Goal: Transaction & Acquisition: Download file/media

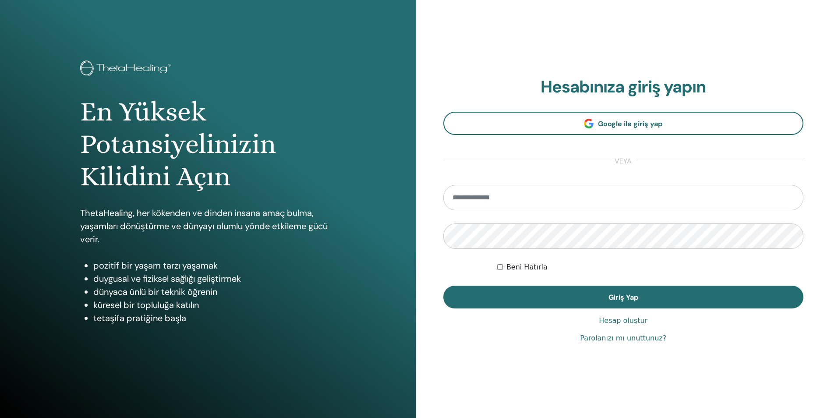
type input "**********"
click at [630, 298] on span "Giriş Yap" at bounding box center [624, 297] width 30 height 9
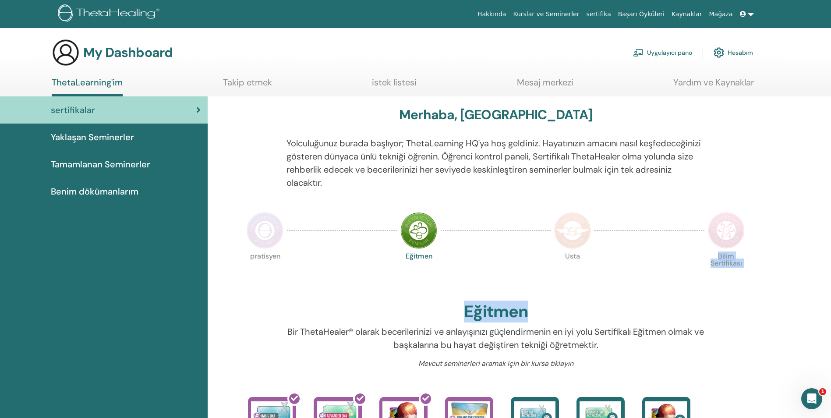
click at [614, 11] on link "sertifika" at bounding box center [599, 14] width 32 height 16
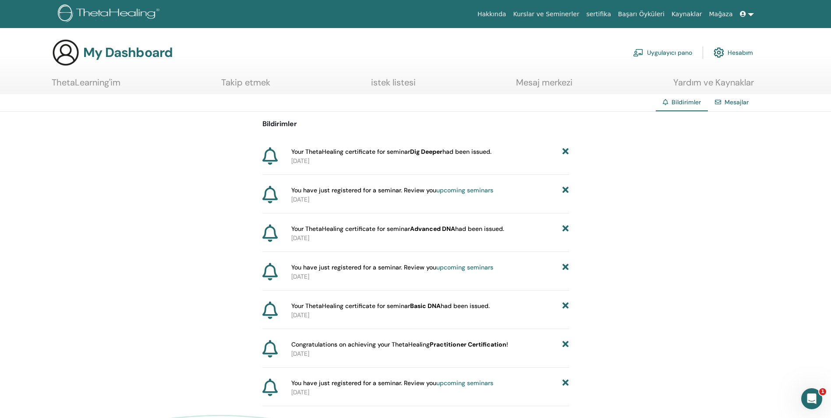
click at [740, 102] on link "Mesajlar" at bounding box center [737, 102] width 24 height 8
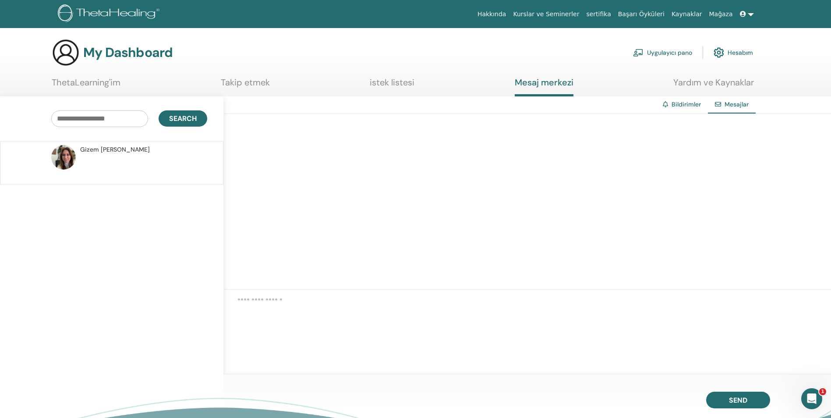
click at [110, 162] on p at bounding box center [143, 167] width 127 height 26
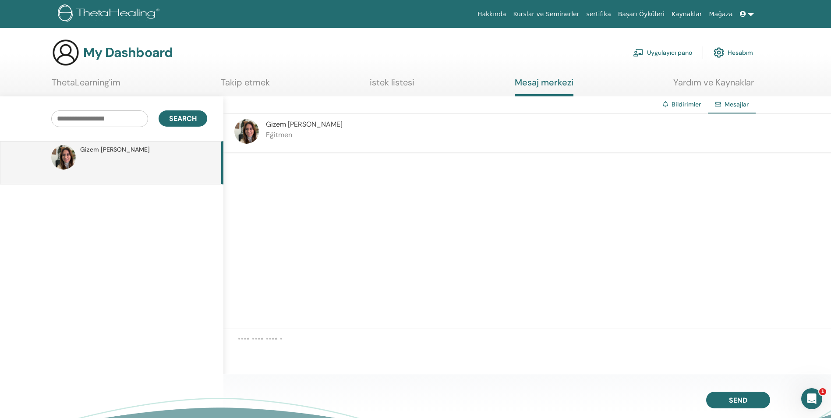
click at [304, 131] on p "Eğitmen" at bounding box center [304, 135] width 77 height 11
click at [391, 88] on link "istek listesi" at bounding box center [392, 85] width 45 height 17
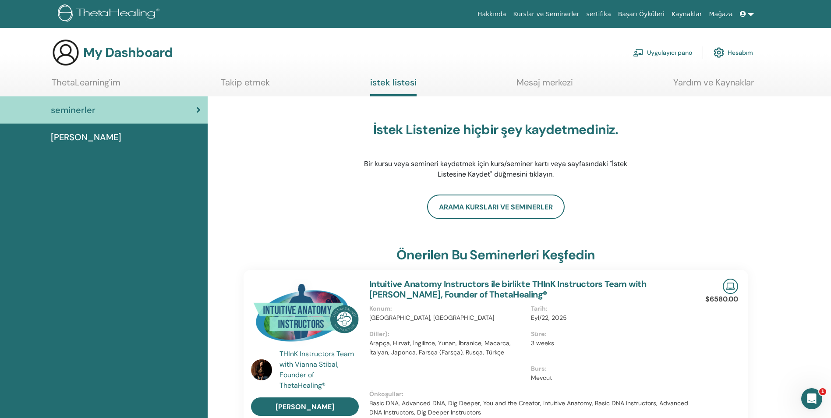
click at [552, 77] on link "Mesaj merkezi" at bounding box center [545, 85] width 57 height 17
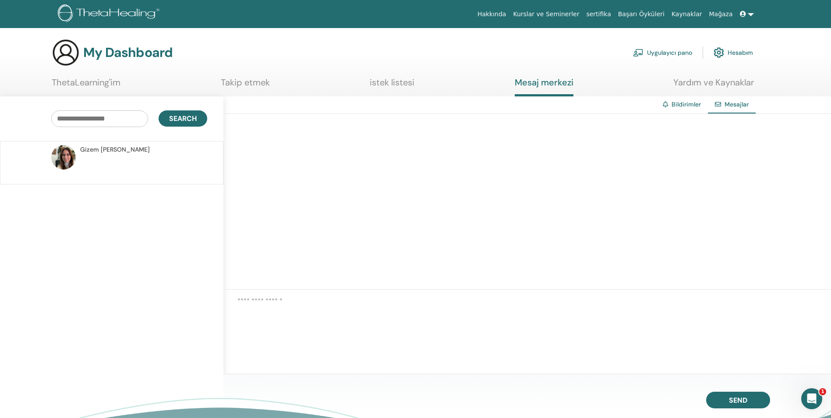
click at [241, 81] on link "Takip etmek" at bounding box center [245, 85] width 49 height 17
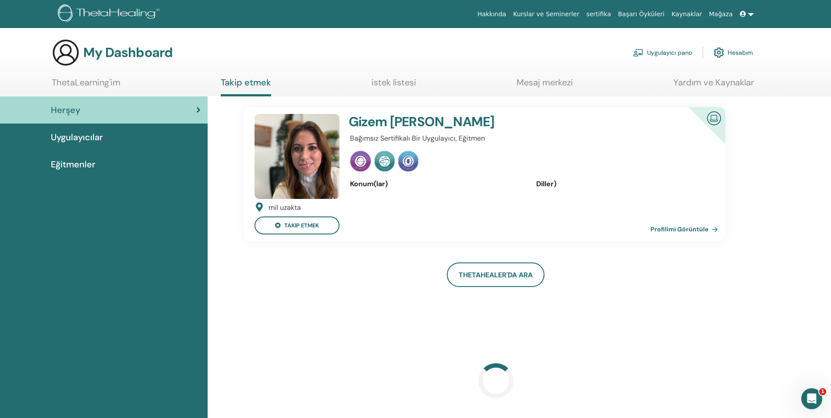
click at [72, 139] on span "Uygulayıcılar" at bounding box center [77, 137] width 52 height 13
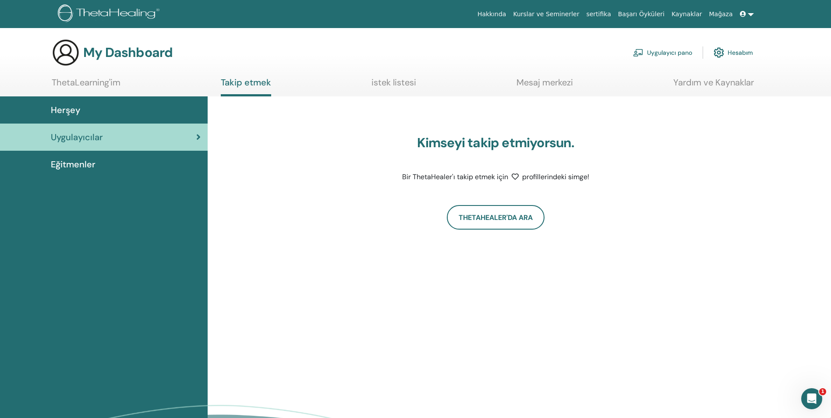
click at [63, 110] on span "Herşey" at bounding box center [65, 109] width 29 height 13
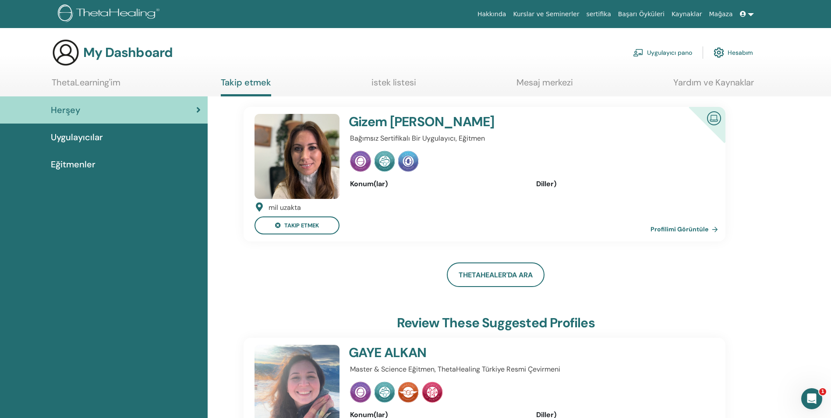
click at [740, 50] on link "Hesabım" at bounding box center [733, 52] width 39 height 19
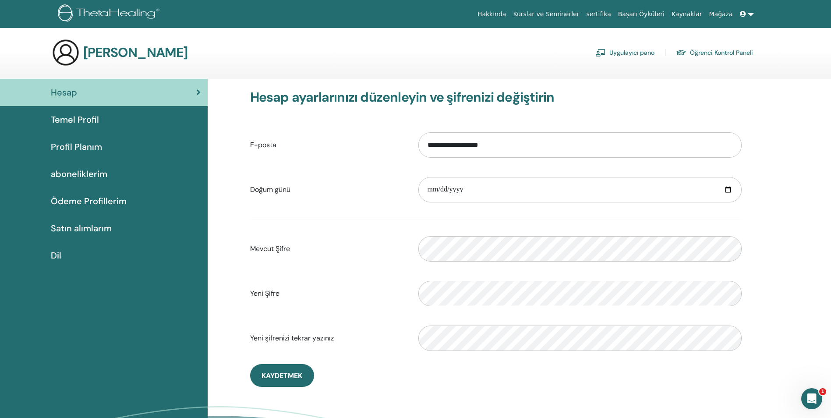
click at [73, 123] on span "Temel Profil" at bounding box center [75, 119] width 48 height 13
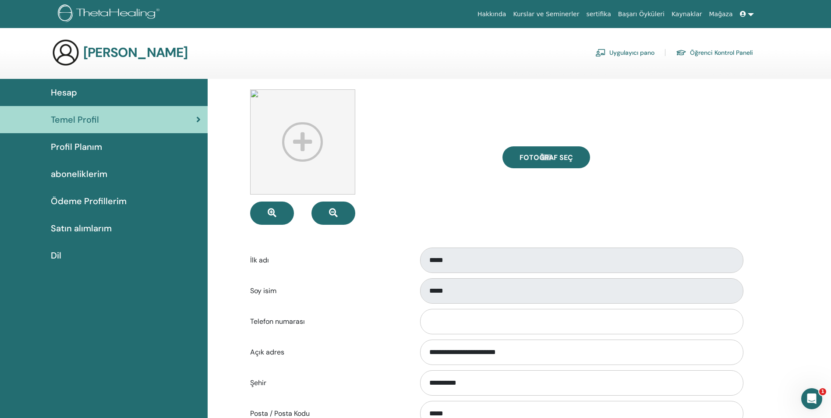
click at [69, 170] on span "aboneliklerim" at bounding box center [79, 173] width 57 height 13
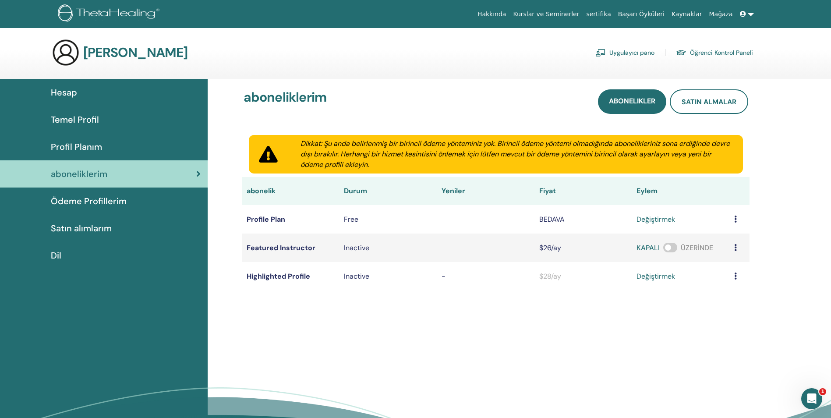
click at [72, 205] on span "Ödeme Profillerim" at bounding box center [89, 201] width 76 height 13
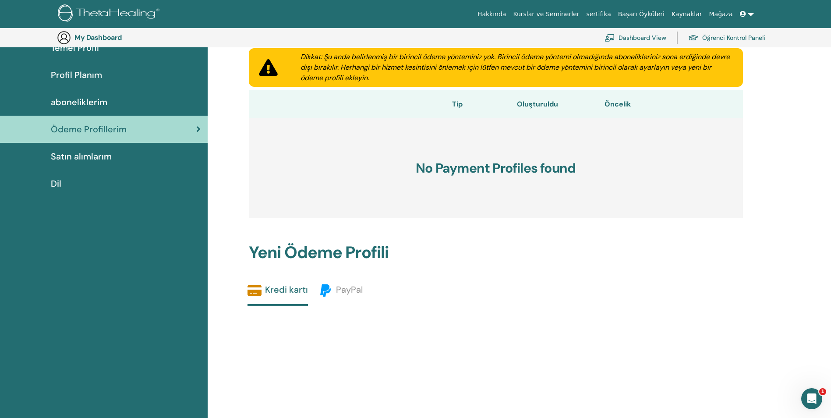
scroll to position [63, 0]
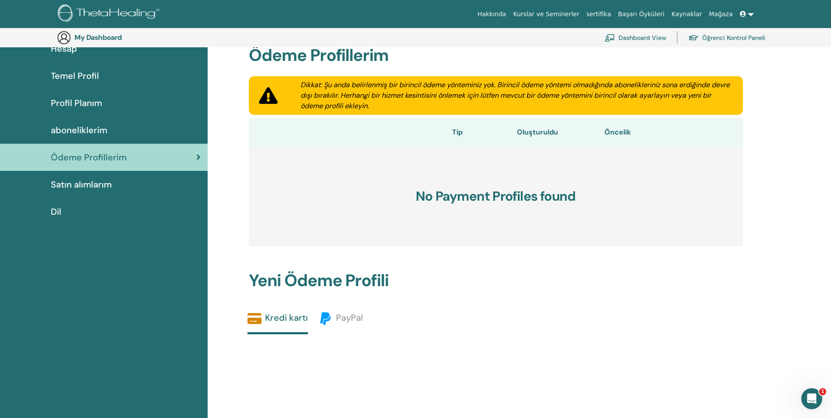
click at [74, 183] on span "Satın alımlarım" at bounding box center [81, 184] width 61 height 13
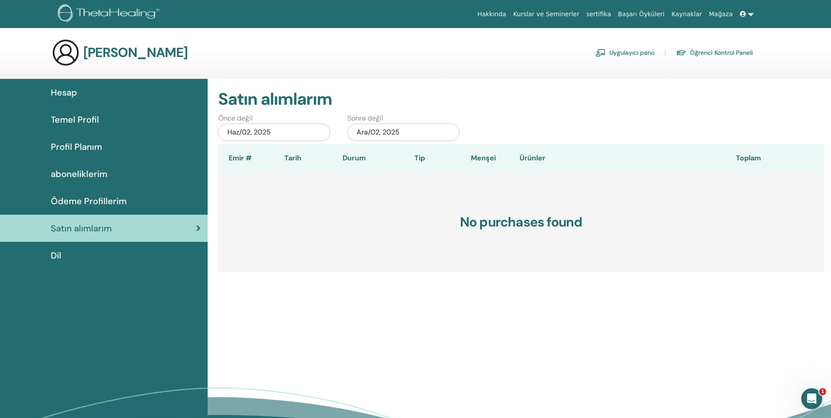
click at [56, 101] on link "Hesap" at bounding box center [104, 92] width 208 height 27
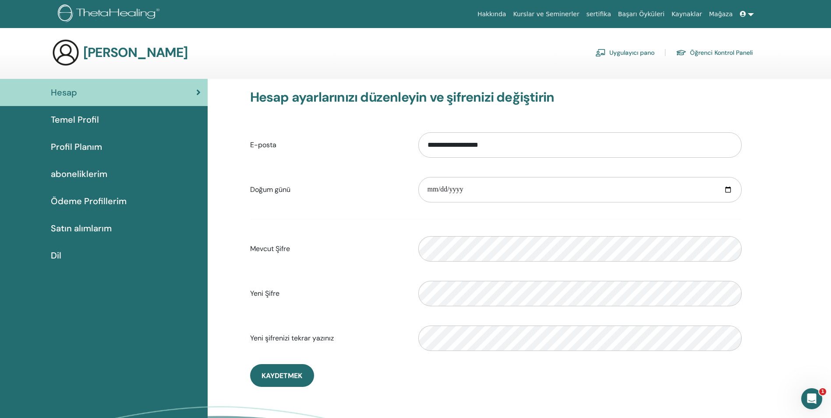
click at [644, 17] on link "Başarı Öyküleri" at bounding box center [641, 14] width 53 height 16
click at [611, 14] on link "sertifika" at bounding box center [599, 14] width 32 height 16
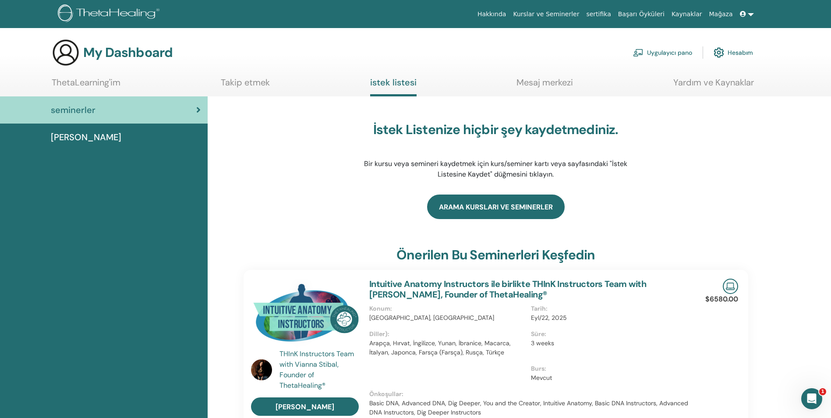
click at [474, 204] on link "Arama Kursları ve Seminerler" at bounding box center [496, 207] width 138 height 25
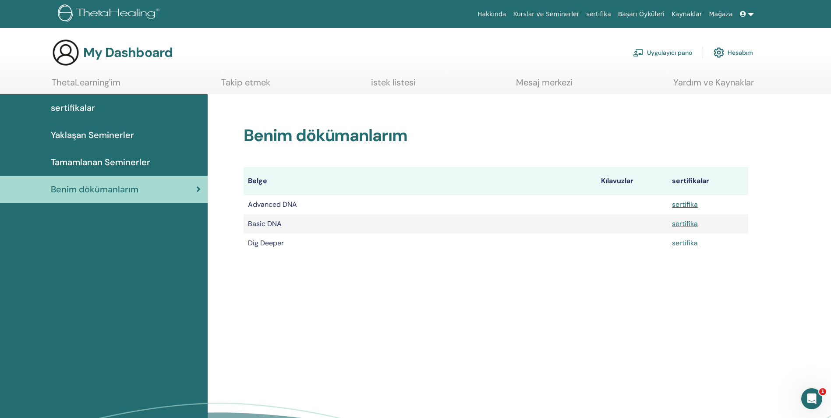
click at [285, 203] on td "Advanced DNA" at bounding box center [420, 204] width 353 height 19
click at [687, 199] on td "sertifika" at bounding box center [708, 204] width 80 height 19
click at [685, 204] on link "sertifika" at bounding box center [685, 204] width 26 height 9
click at [414, 286] on div "Benim dökümanlarım Belge Kılavuzlar sertifikalar Advanced DNA sertifika Basic D…" at bounding box center [519, 292] width 623 height 396
click at [686, 243] on link "sertifika" at bounding box center [685, 242] width 26 height 9
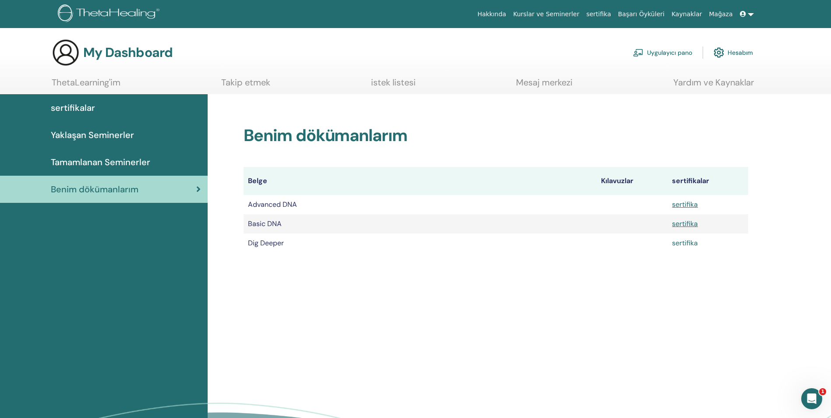
click at [683, 243] on link "sertifika" at bounding box center [685, 242] width 26 height 9
click at [266, 219] on td "Basic DNA" at bounding box center [420, 223] width 353 height 19
click at [695, 200] on link "sertifika" at bounding box center [685, 204] width 26 height 9
drag, startPoint x: 248, startPoint y: 244, endPoint x: 284, endPoint y: 247, distance: 36.0
click at [284, 247] on td "Dig Deeper" at bounding box center [420, 243] width 353 height 19
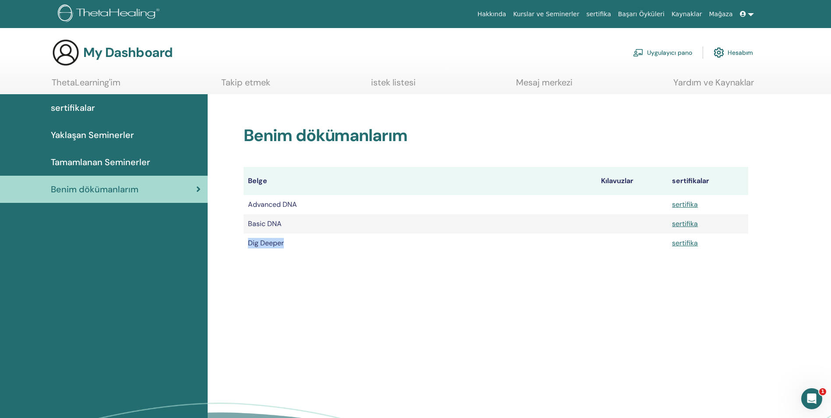
copy td "Dig Deeper"
click at [687, 245] on link "sertifika" at bounding box center [685, 242] width 26 height 9
click at [688, 240] on link "sertifika" at bounding box center [685, 242] width 26 height 9
click at [531, 323] on div "Benim dökümanlarım Belge Kılavuzlar sertifikalar Advanced DNA sertifika Basic D…" at bounding box center [519, 292] width 623 height 396
click at [685, 241] on link "sertifika" at bounding box center [685, 242] width 26 height 9
